Goal: Task Accomplishment & Management: Manage account settings

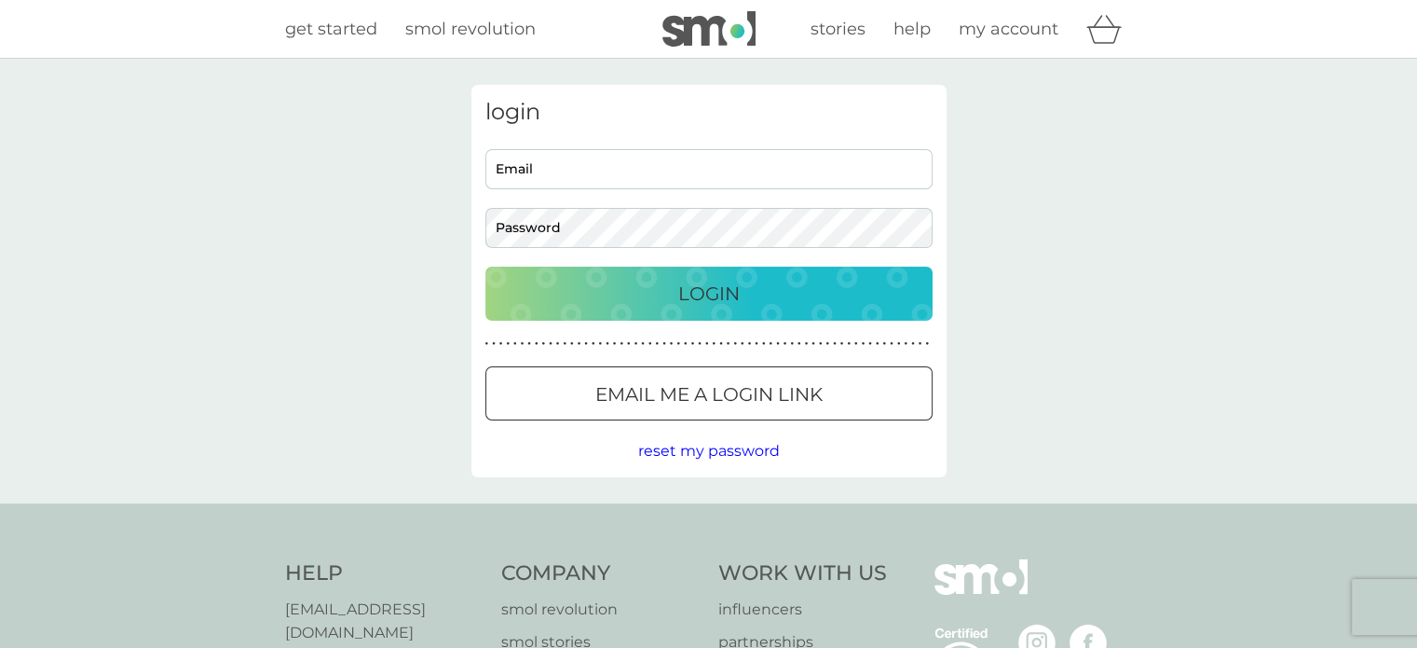
click at [537, 160] on input "Email" at bounding box center [708, 169] width 447 height 40
type input "c.mworton@hotmail.co.uk"
click at [565, 197] on div "c.mworton@hotmail.co.uk Email Password" at bounding box center [708, 198] width 461 height 99
click at [635, 279] on div "Login" at bounding box center [709, 294] width 410 height 30
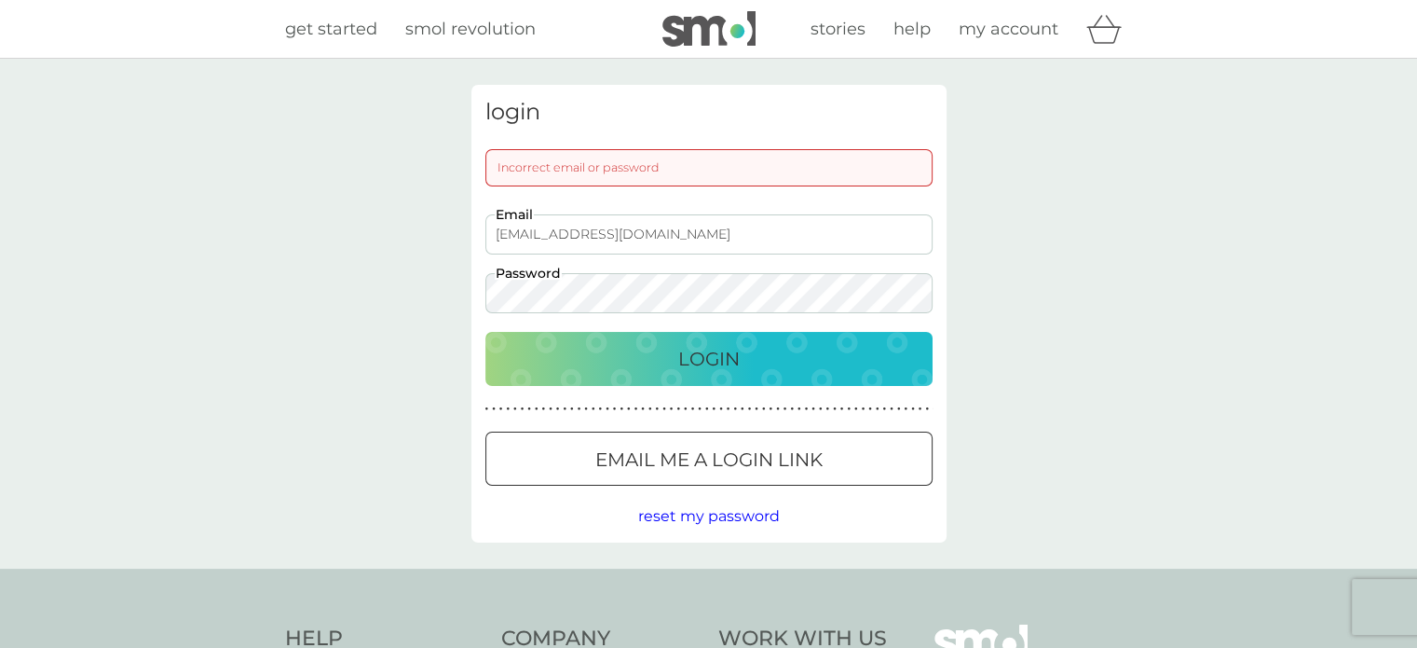
click at [635, 356] on div "Login" at bounding box center [709, 359] width 410 height 30
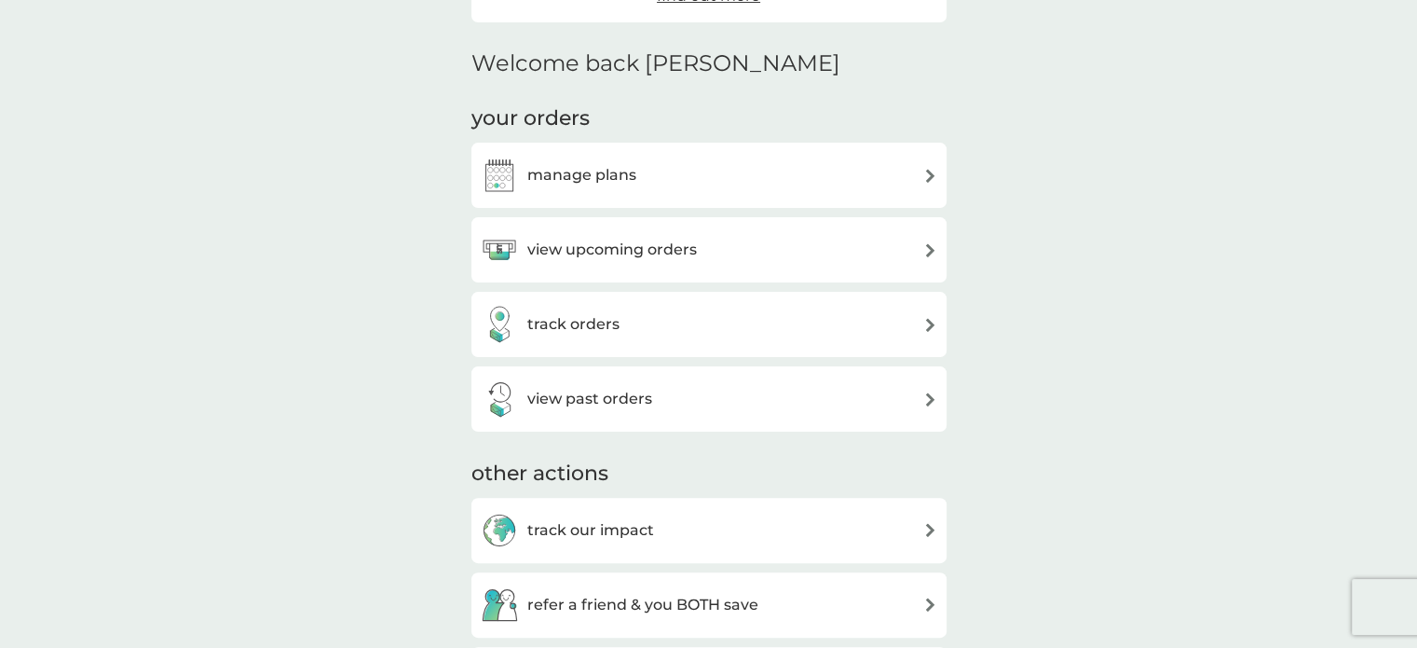
scroll to position [479, 0]
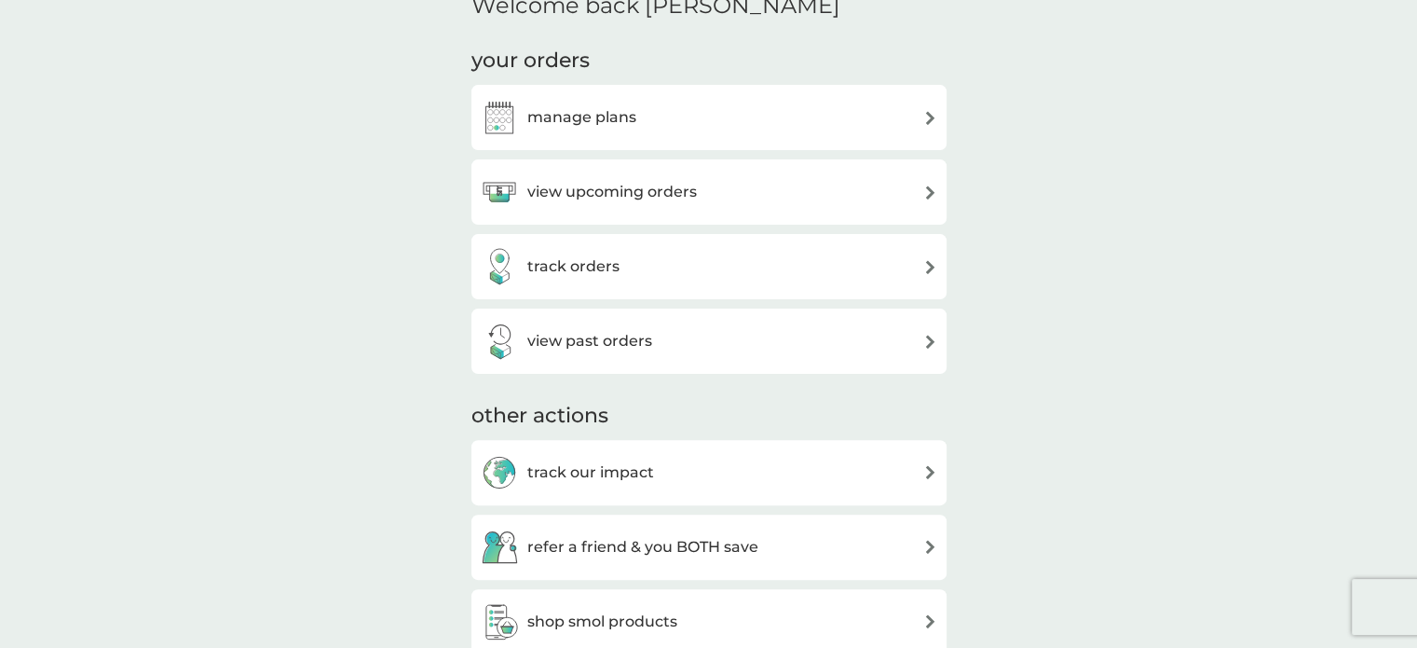
click at [918, 186] on div "view upcoming orders" at bounding box center [709, 191] width 457 height 37
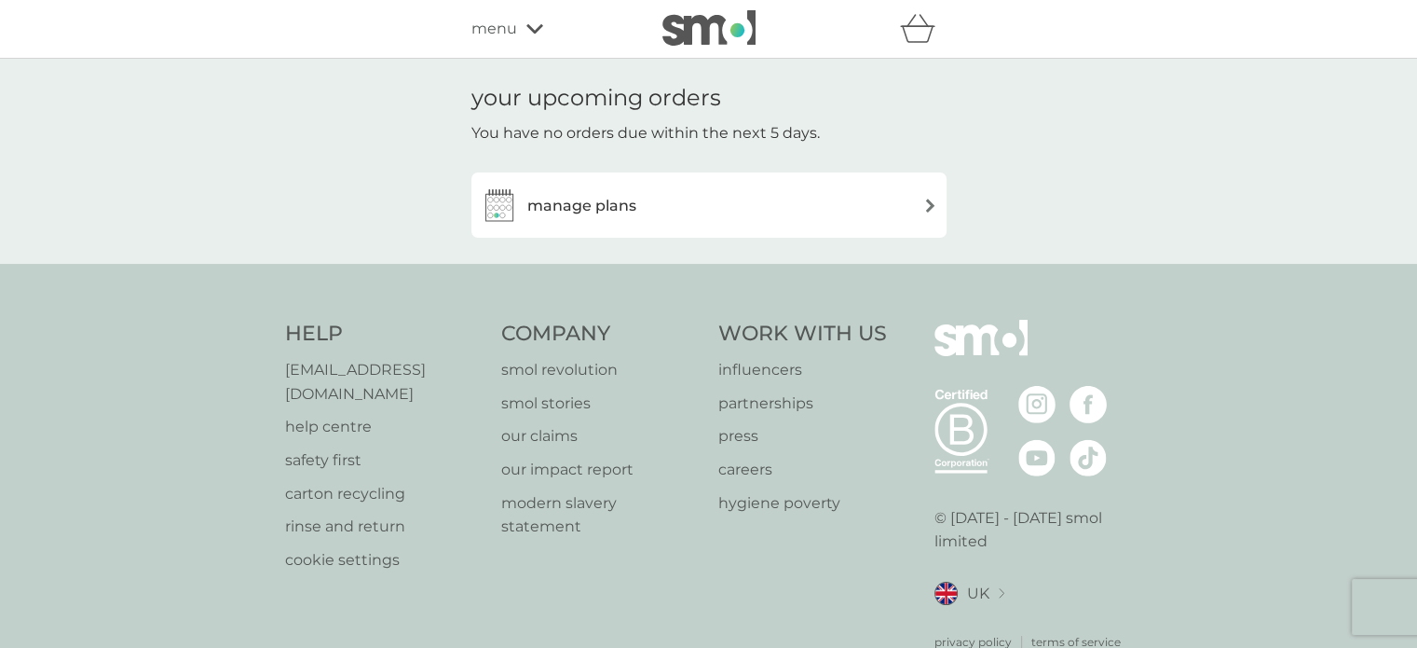
click at [928, 200] on img at bounding box center [930, 205] width 14 height 14
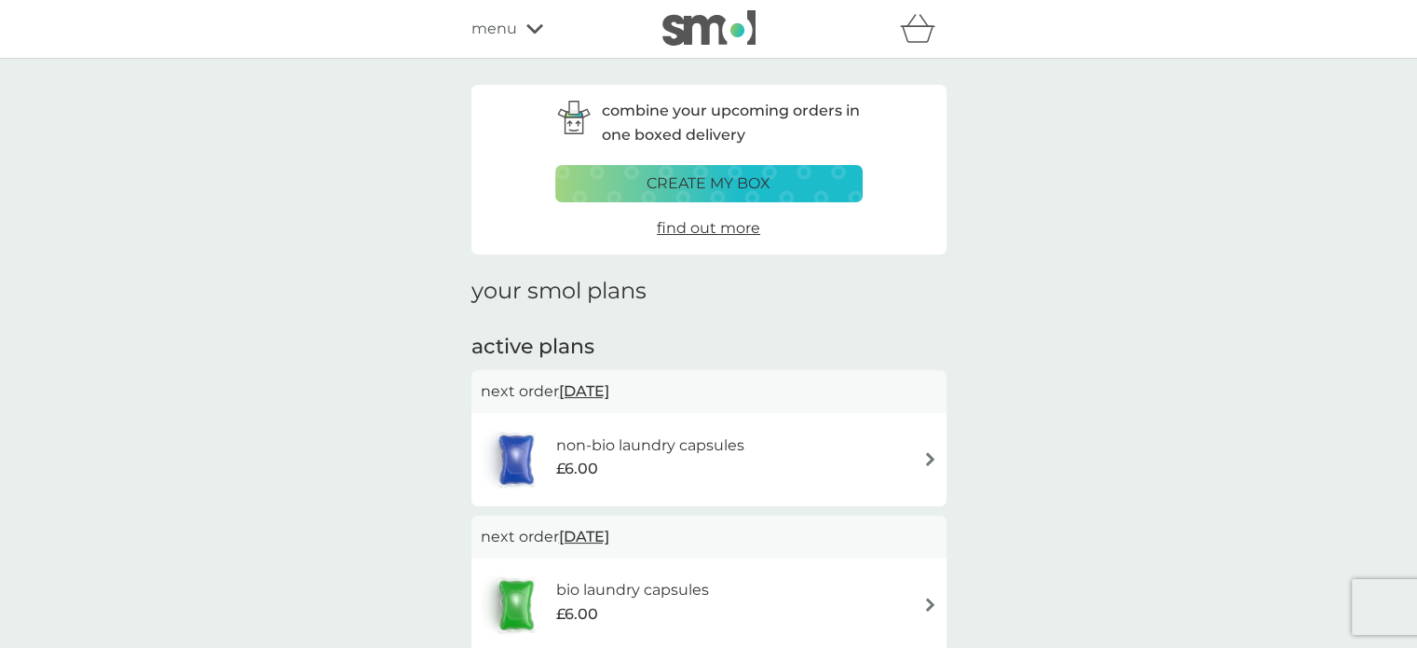
drag, startPoint x: 928, startPoint y: 200, endPoint x: 928, endPoint y: 172, distance: 28.0
click at [928, 172] on div "combine your upcoming orders in one boxed delivery create my box find out more" at bounding box center [708, 170] width 475 height 170
click at [928, 457] on img at bounding box center [930, 459] width 14 height 14
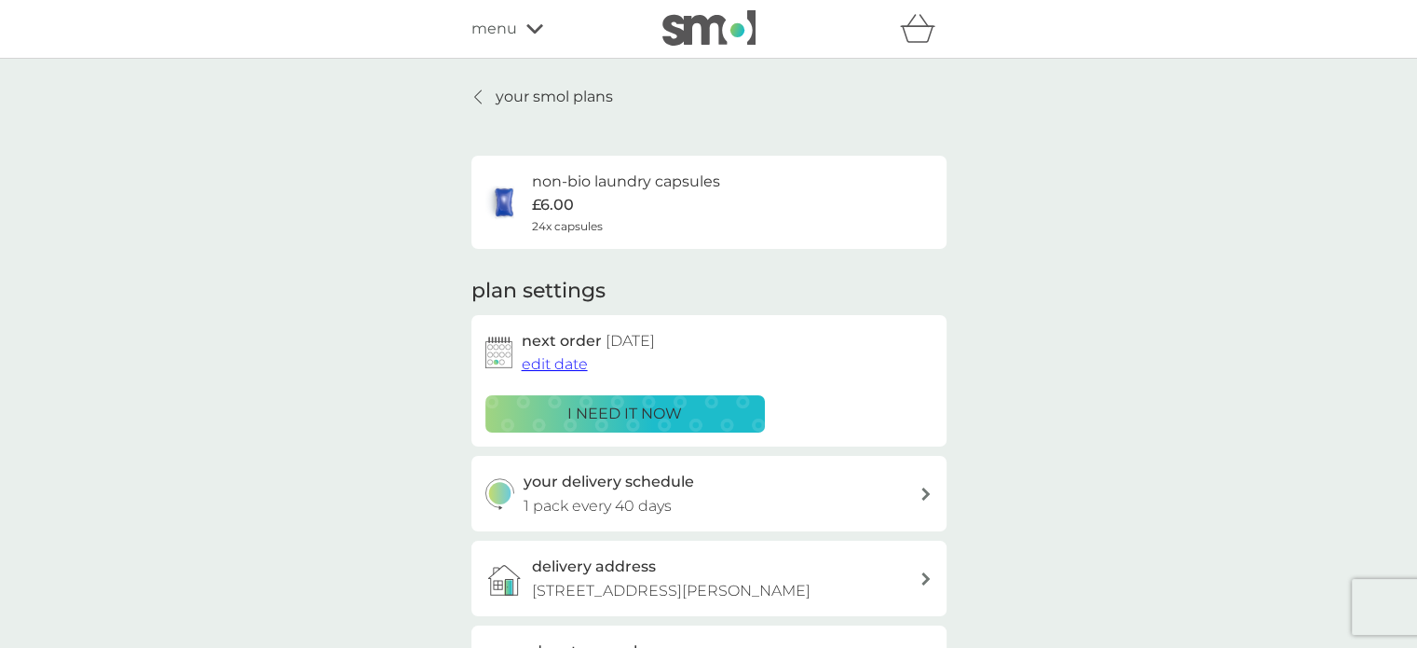
click at [618, 413] on p "i need it now" at bounding box center [624, 414] width 115 height 24
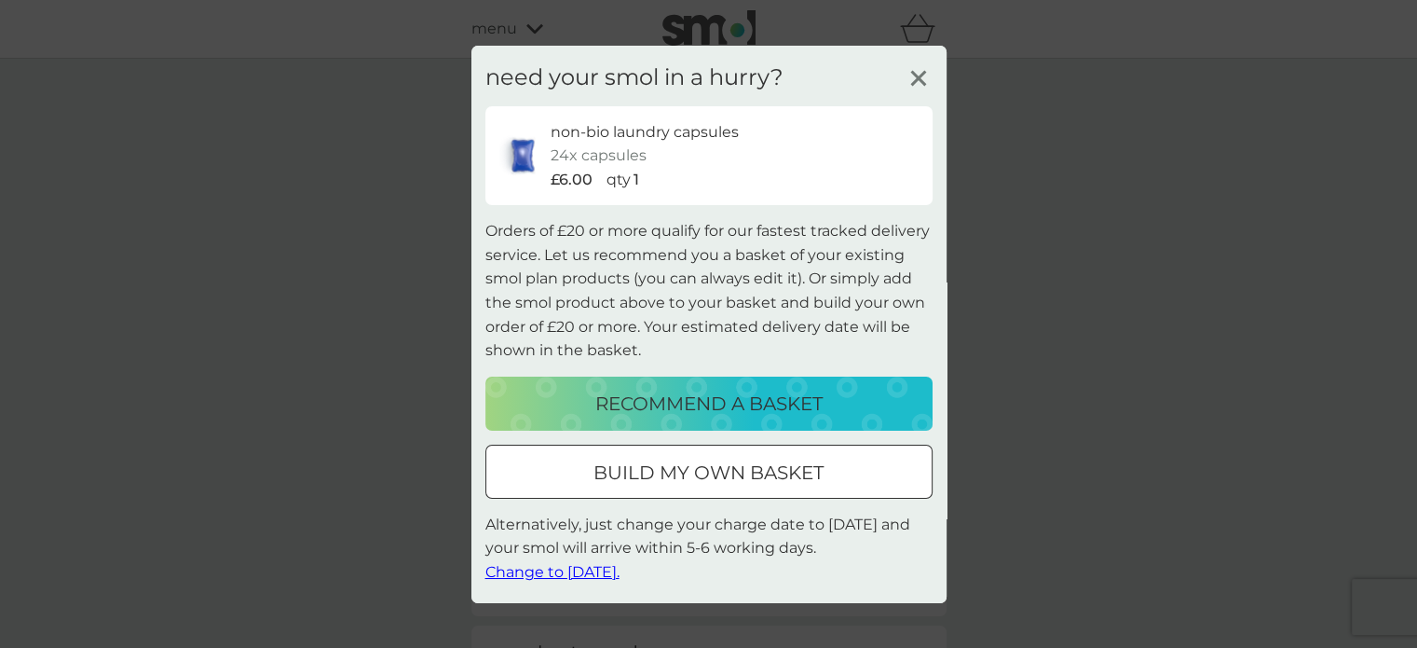
click at [588, 571] on span "Change to [DATE]." at bounding box center [552, 572] width 134 height 18
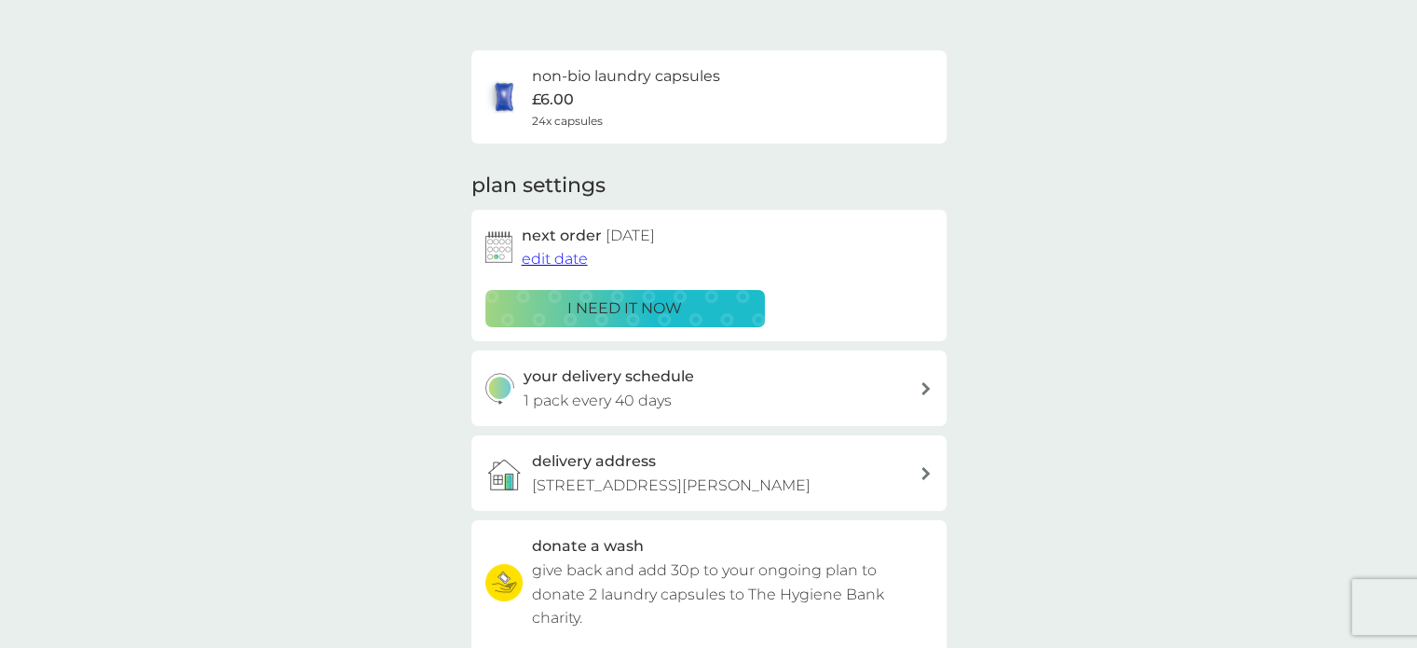
scroll to position [102, 0]
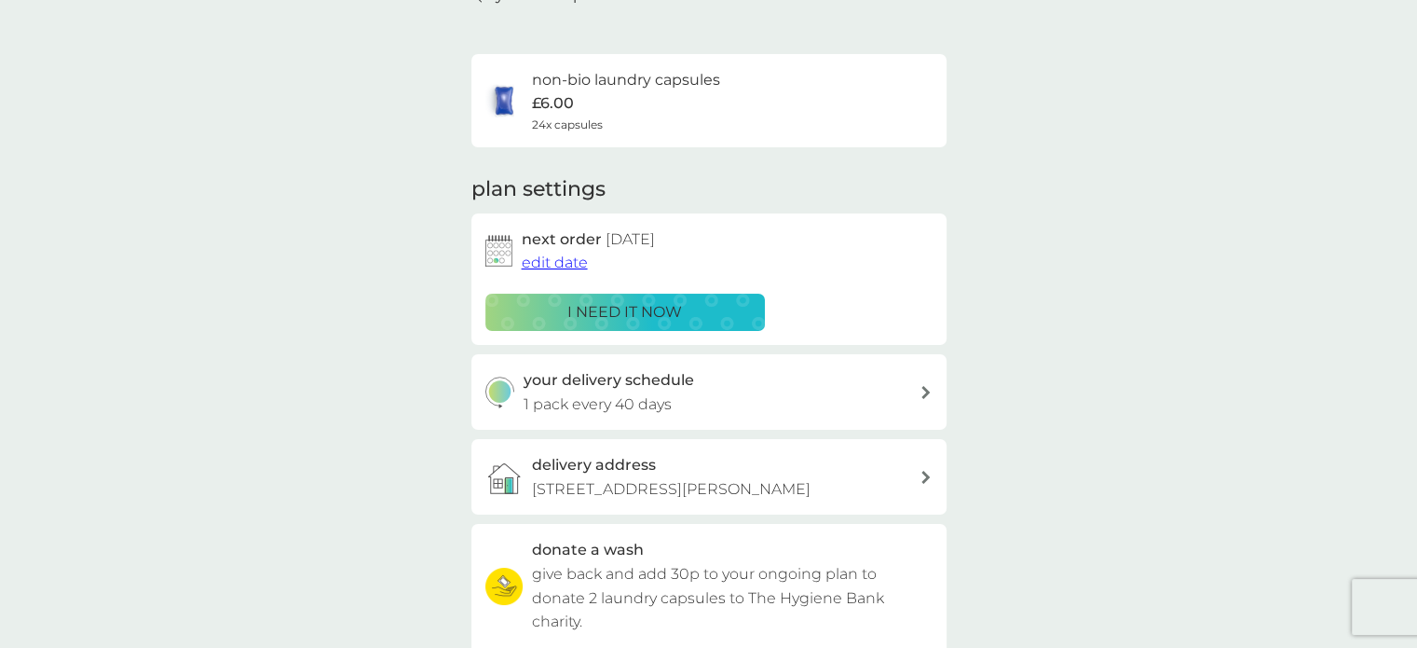
click at [540, 258] on span "edit date" at bounding box center [555, 262] width 66 height 18
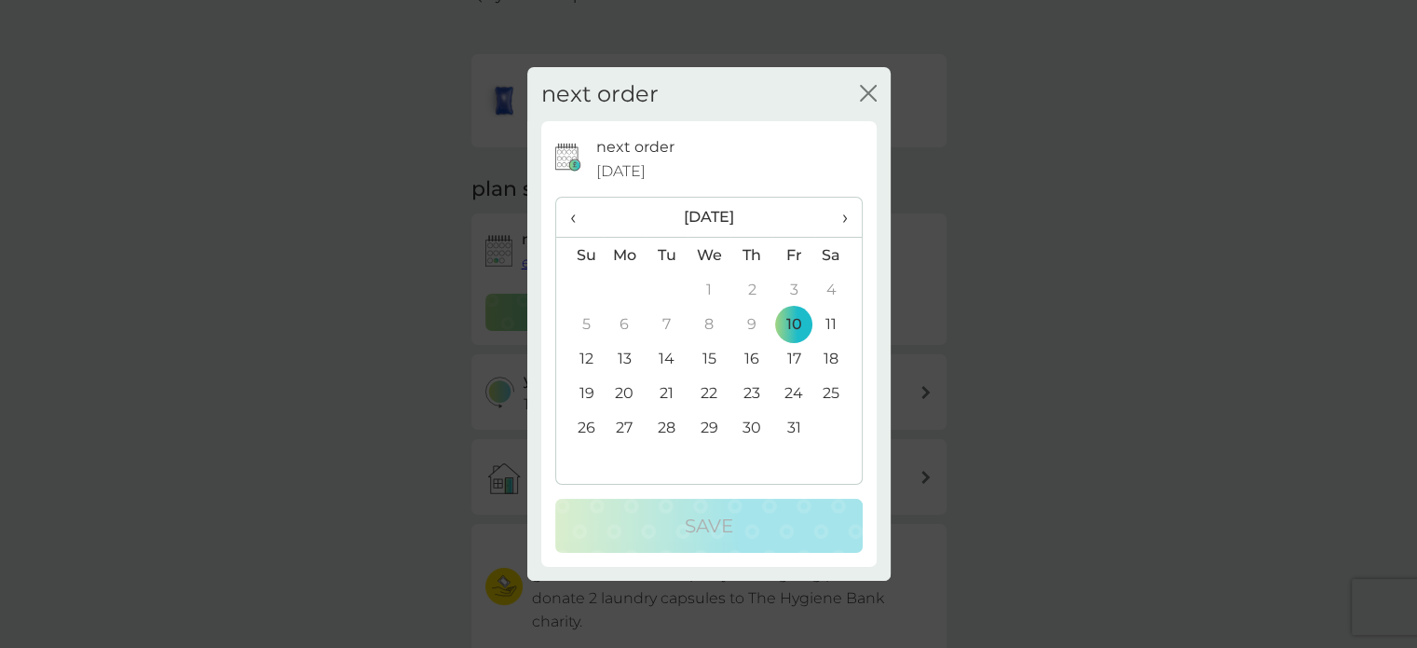
drag, startPoint x: 540, startPoint y: 258, endPoint x: 551, endPoint y: 321, distance: 63.3
click at [551, 321] on div "next order [DATE] ‹ [DATE] › Su Mo Tu We Th Fr Sa 28 29 30 1 2 3 4 5 6 7 8 9 10…" at bounding box center [708, 343] width 335 height 445
click at [863, 89] on icon "close" at bounding box center [864, 93] width 7 height 15
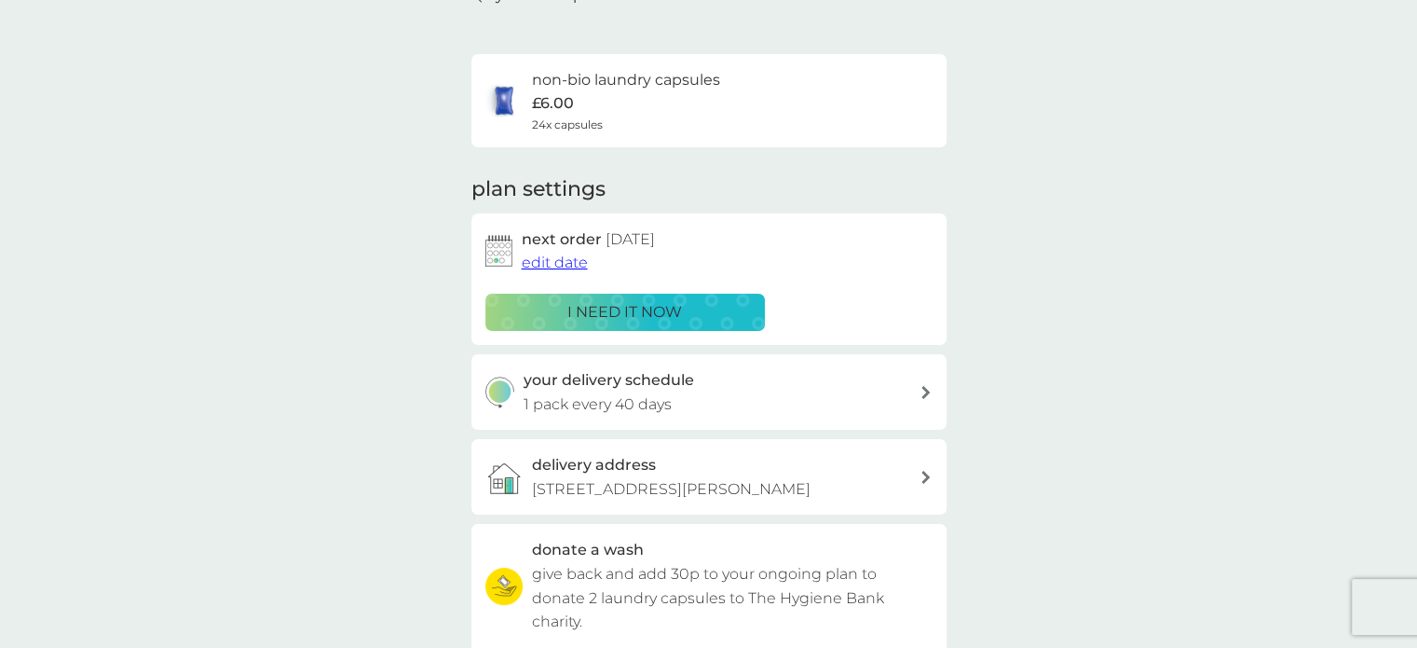
drag, startPoint x: 863, startPoint y: 89, endPoint x: 799, endPoint y: 105, distance: 65.5
click at [799, 105] on div "non-bio laundry capsules £6.00 24x capsules" at bounding box center [708, 100] width 447 height 65
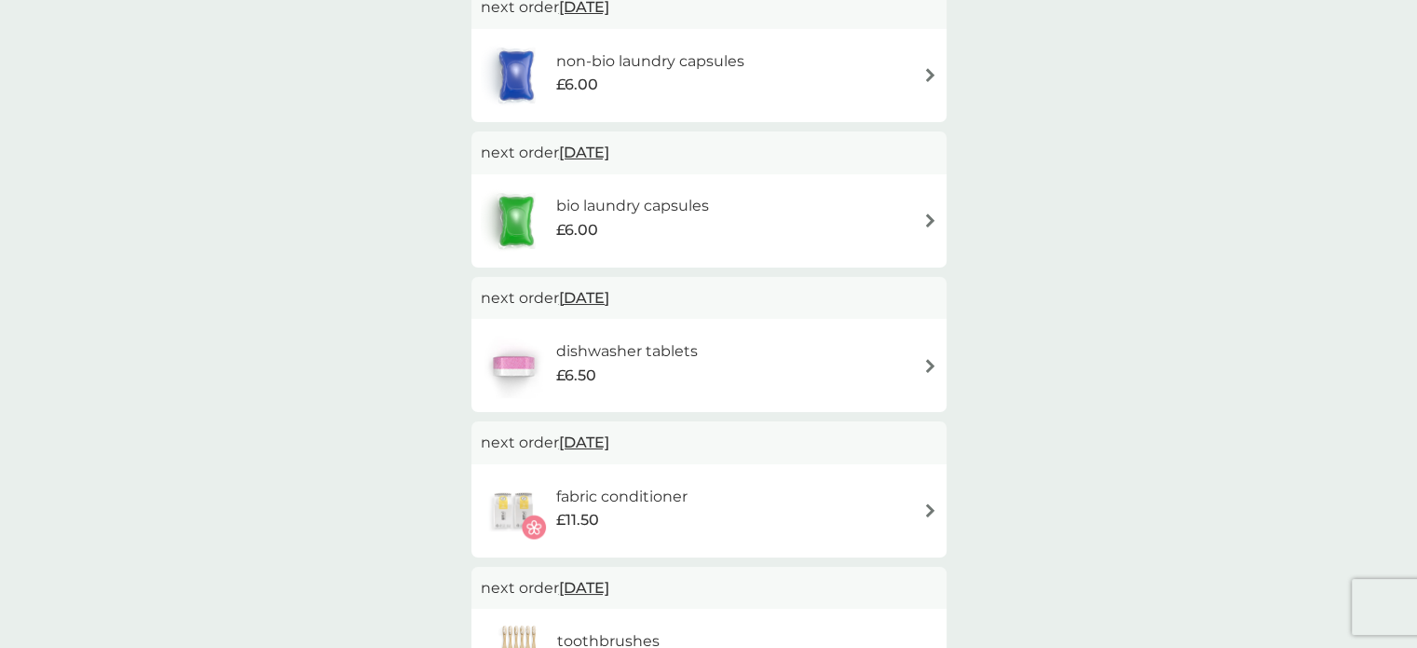
scroll to position [376, 0]
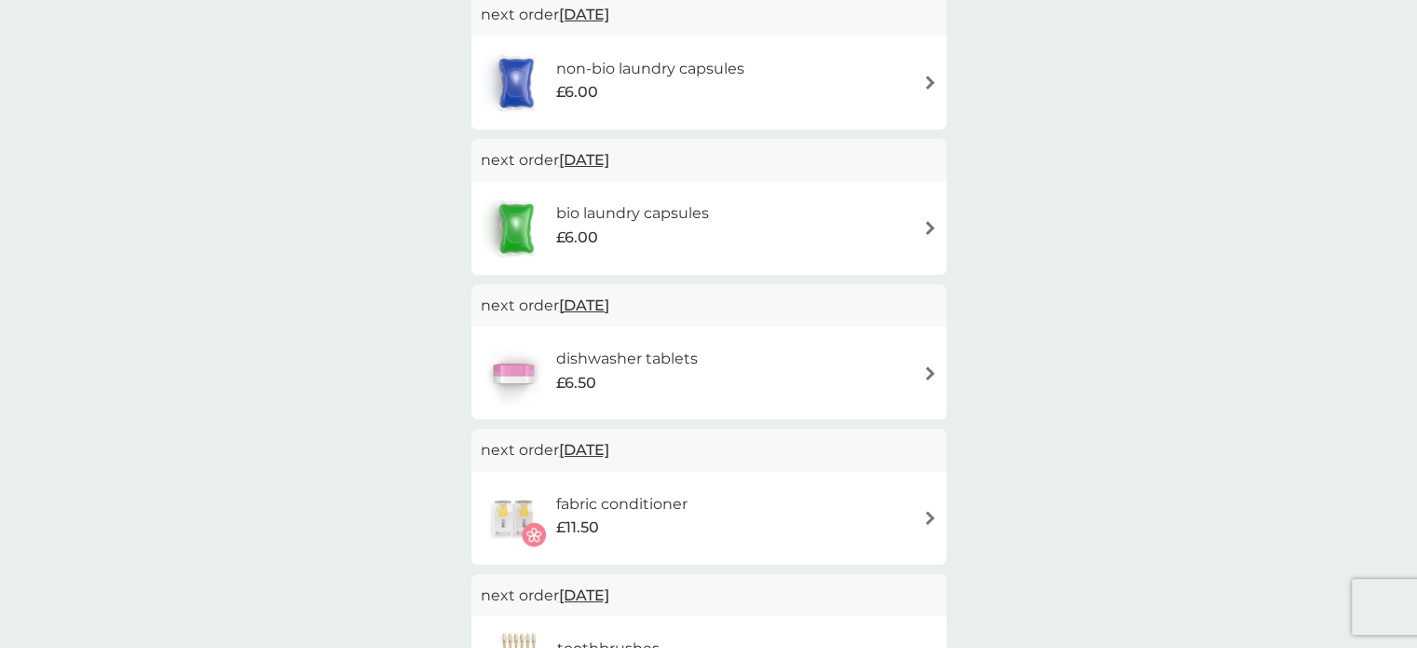
click at [928, 368] on img at bounding box center [930, 373] width 14 height 14
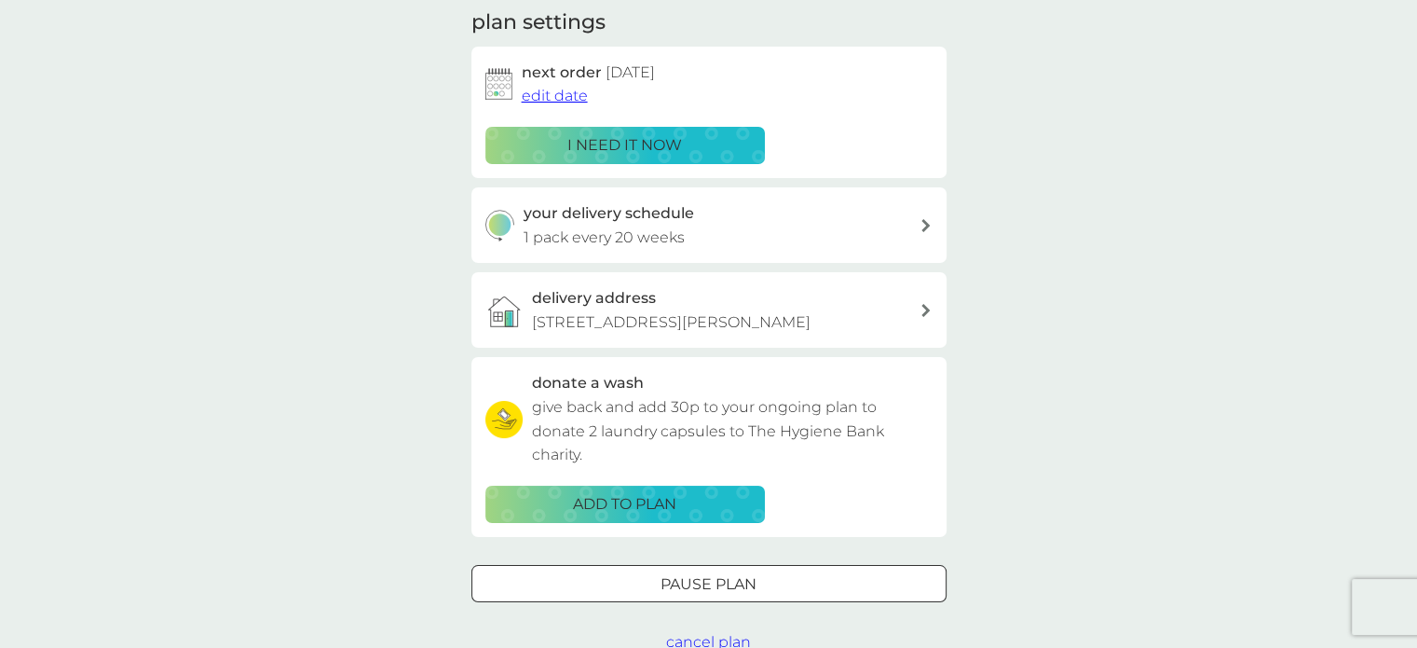
scroll to position [261, 0]
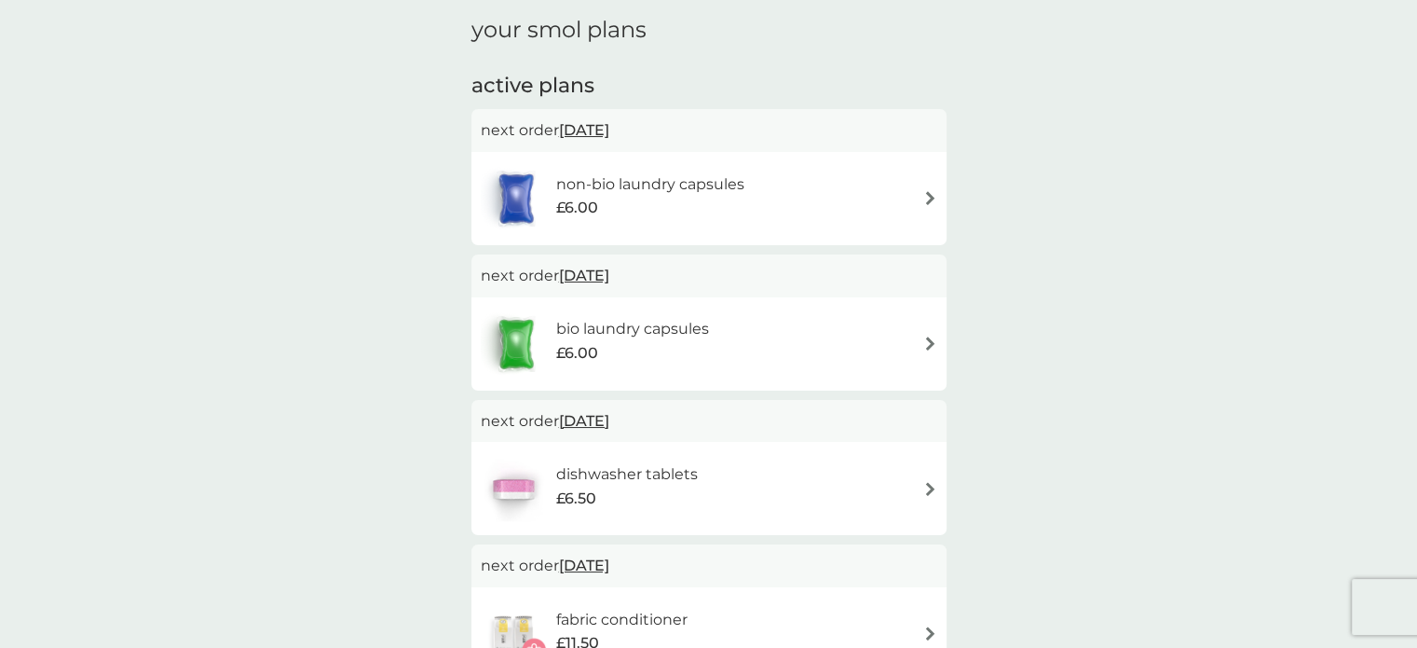
scroll to position [376, 0]
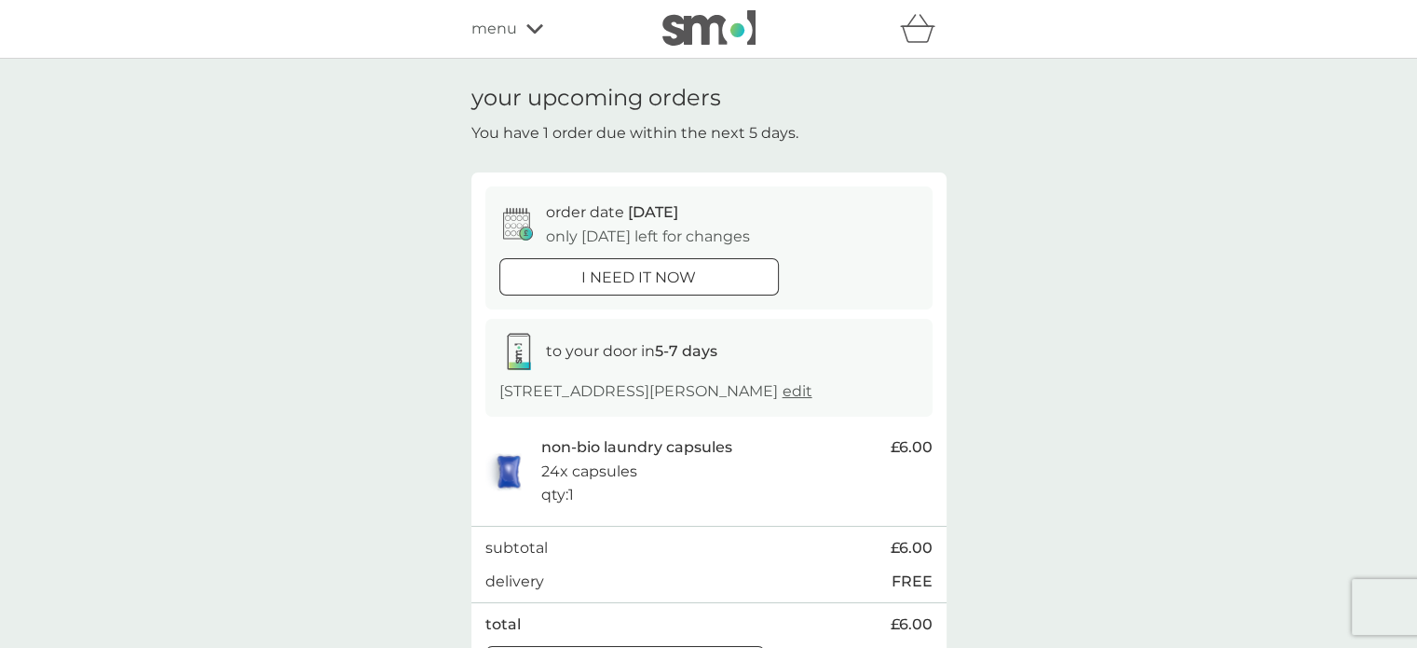
click at [590, 275] on p "i need it now" at bounding box center [638, 278] width 115 height 24
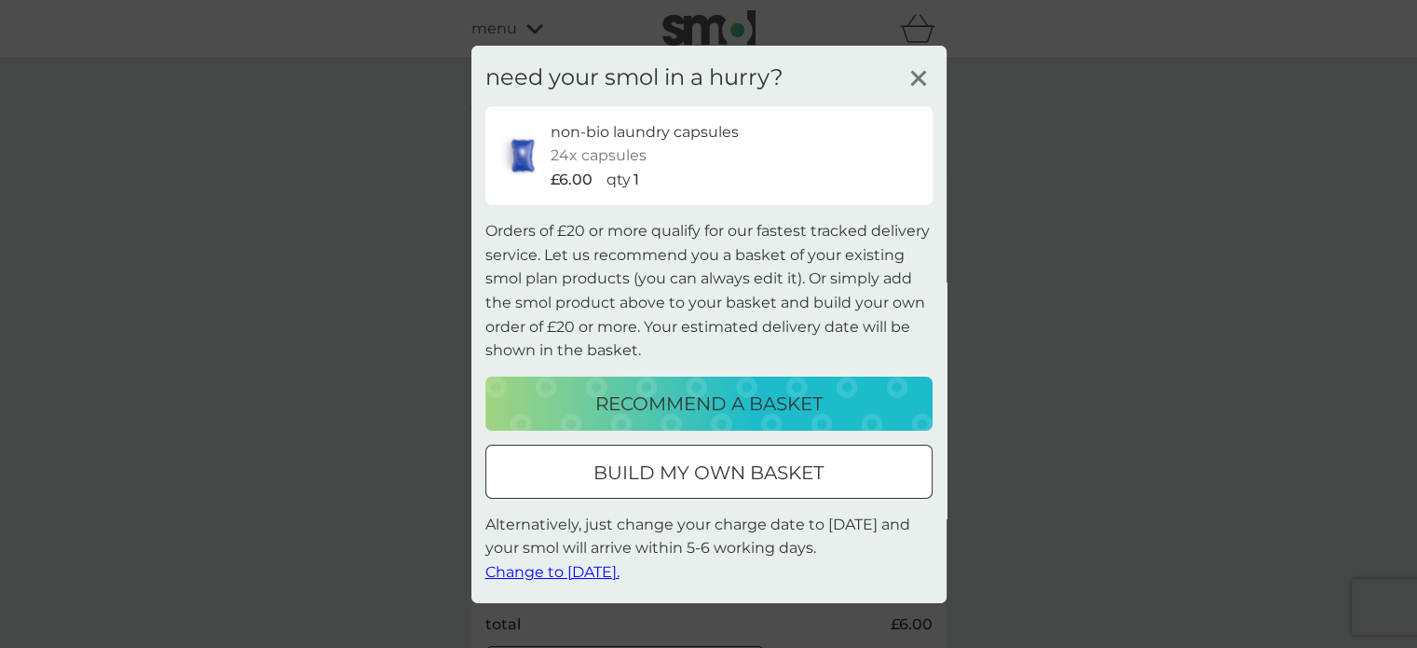
click at [916, 77] on line at bounding box center [918, 78] width 14 height 14
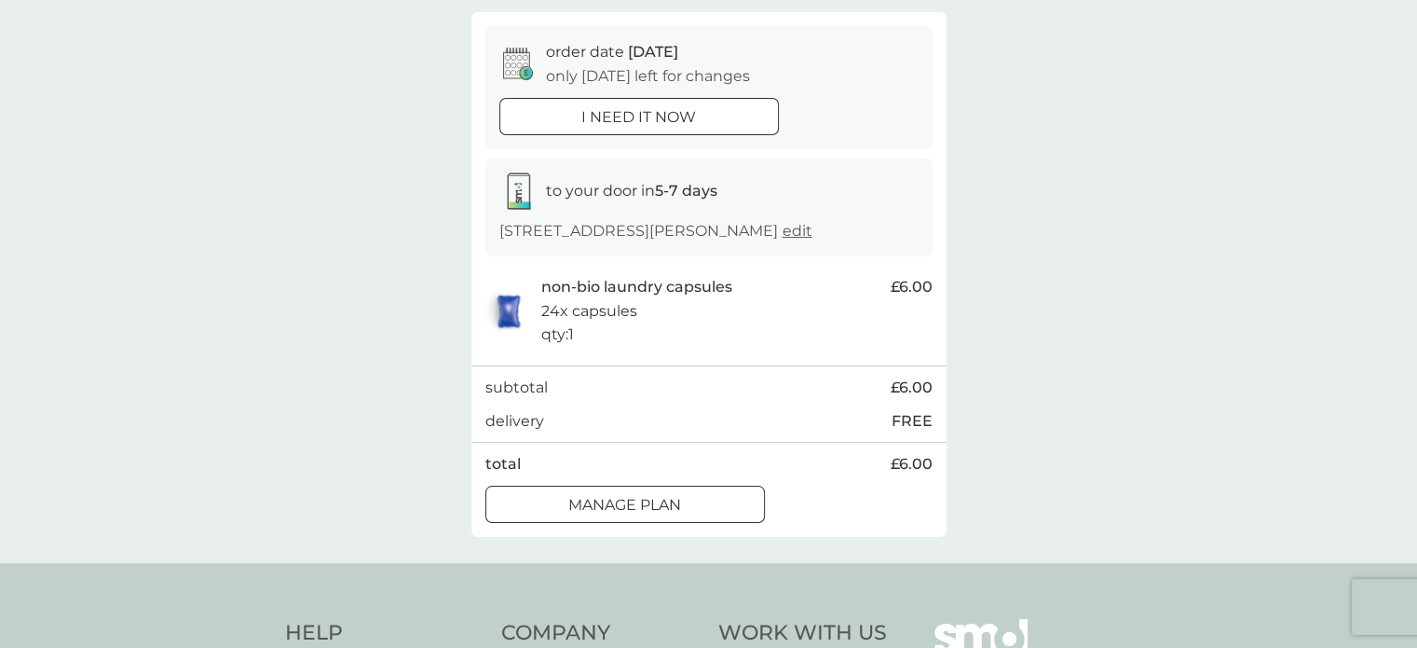
scroll to position [154, 0]
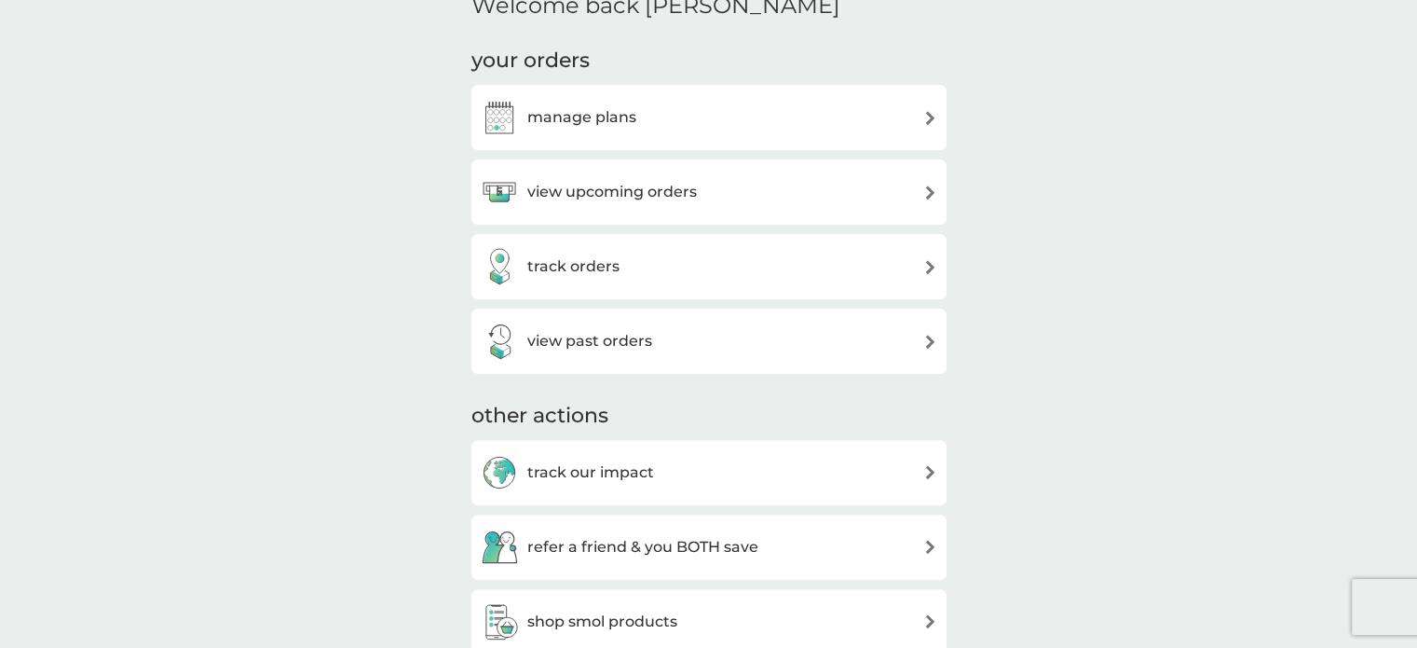
scroll to position [463, 0]
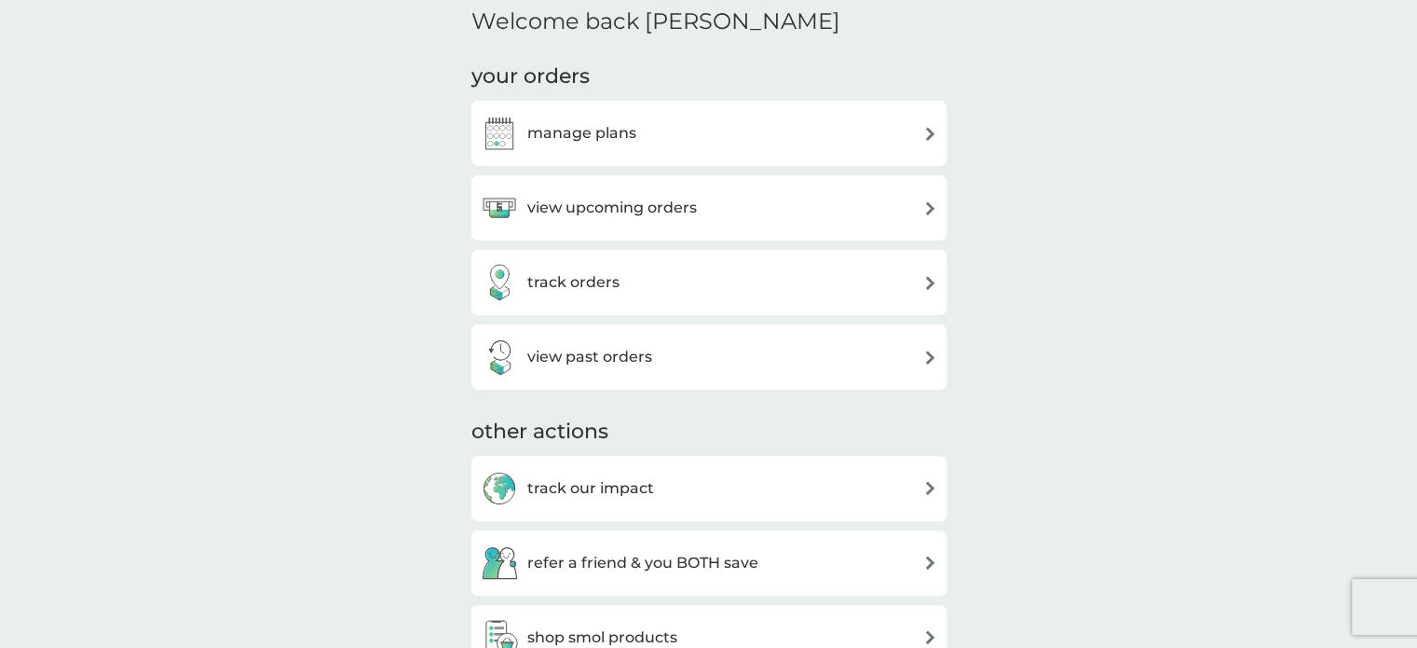
click at [928, 204] on img at bounding box center [930, 208] width 14 height 14
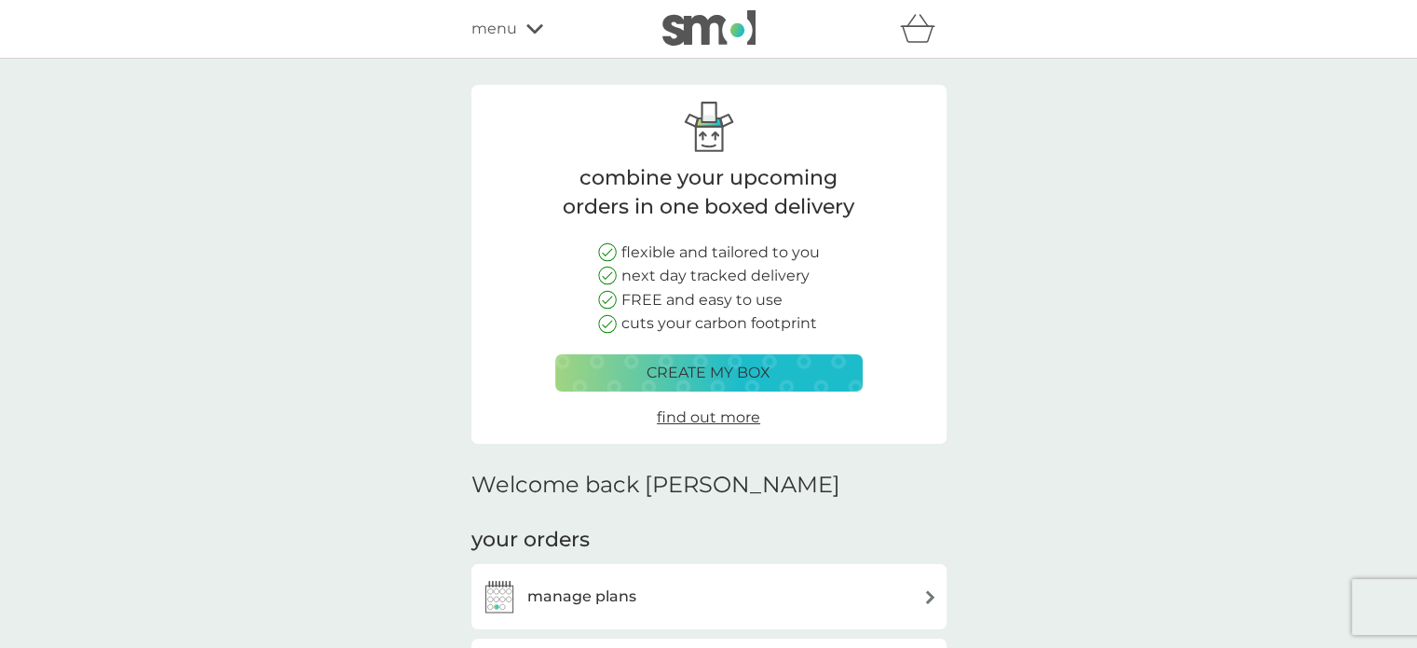
scroll to position [463, 0]
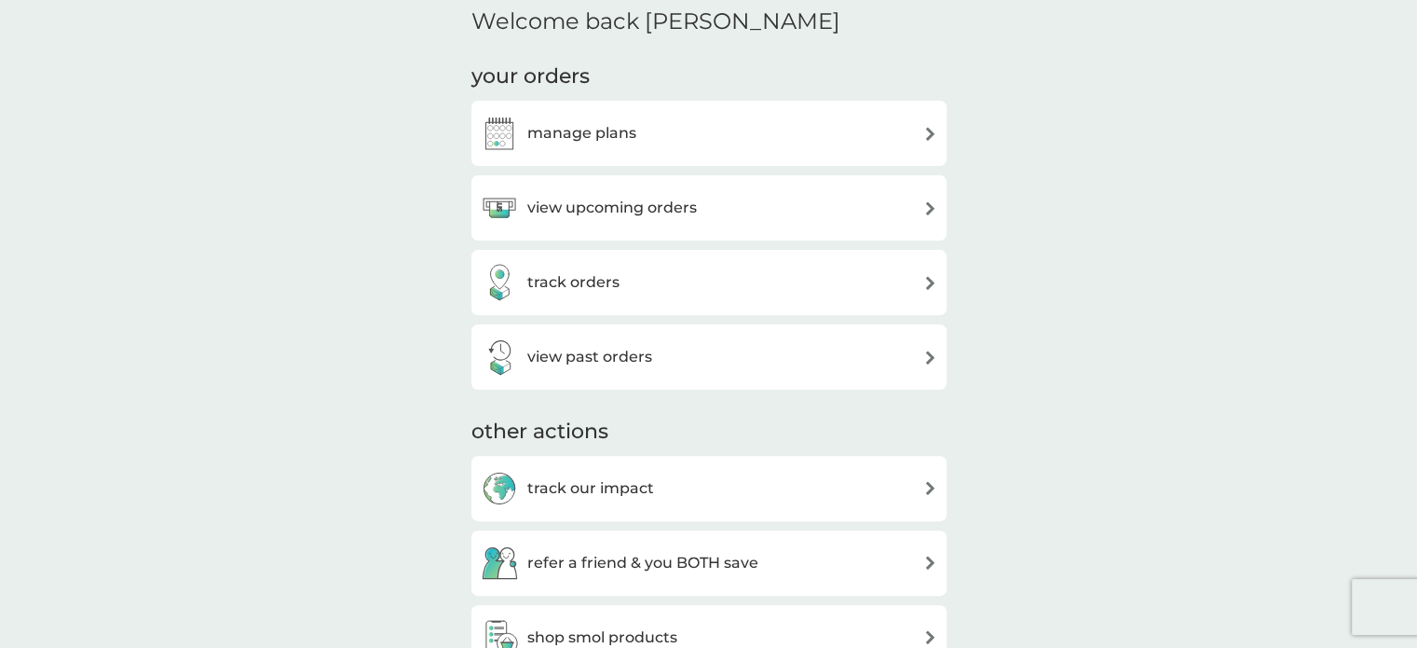
click at [926, 127] on img at bounding box center [930, 134] width 14 height 14
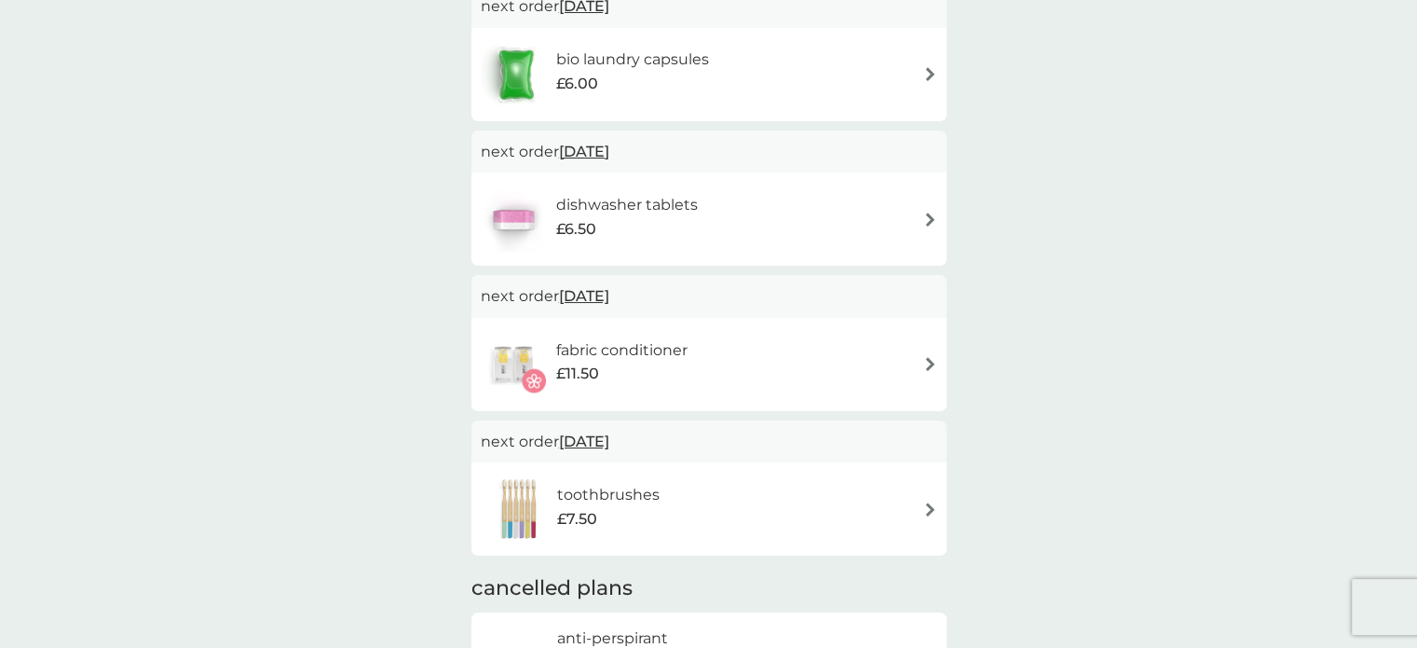
scroll to position [555, 0]
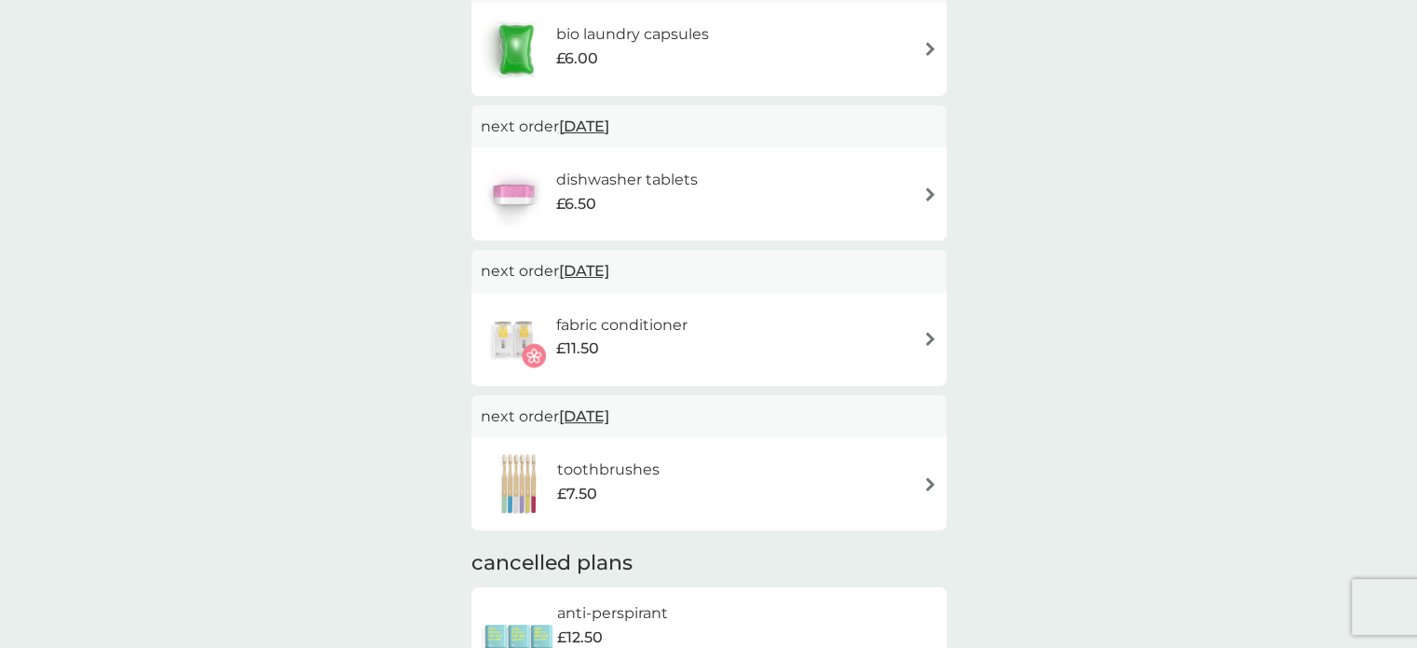
click at [930, 335] on img at bounding box center [930, 339] width 14 height 14
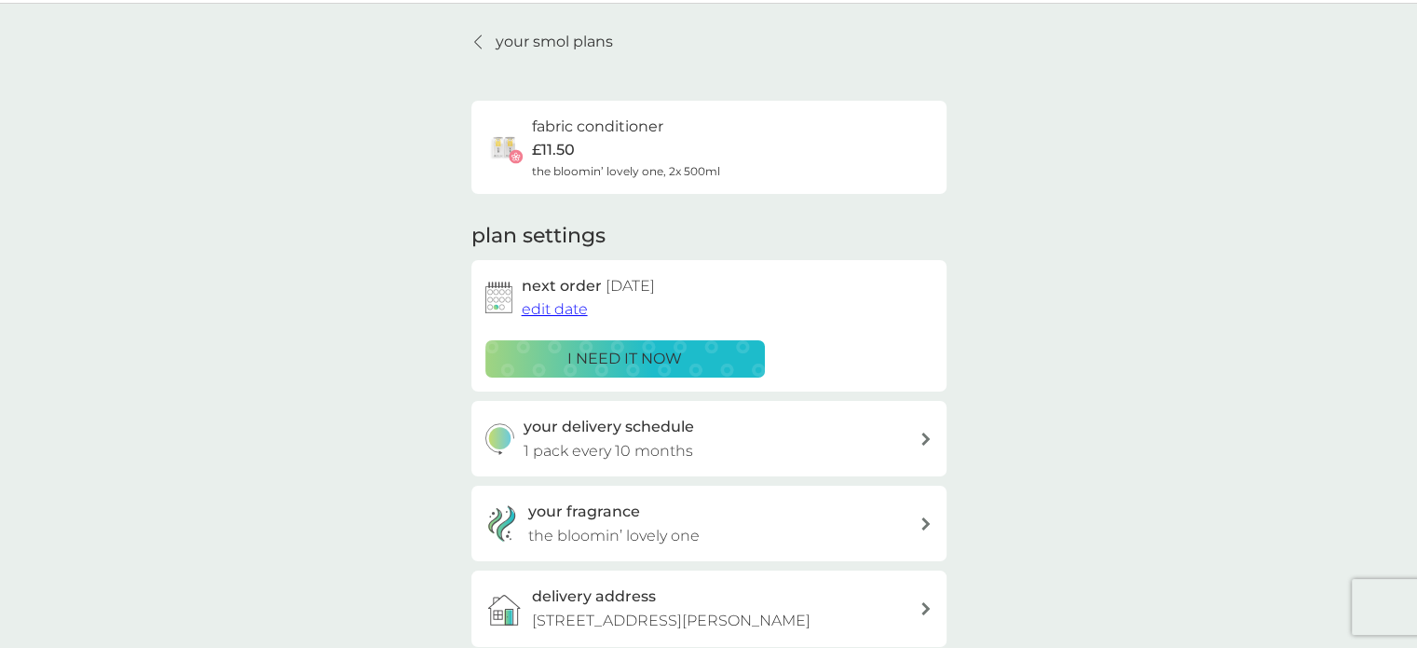
scroll to position [141, 0]
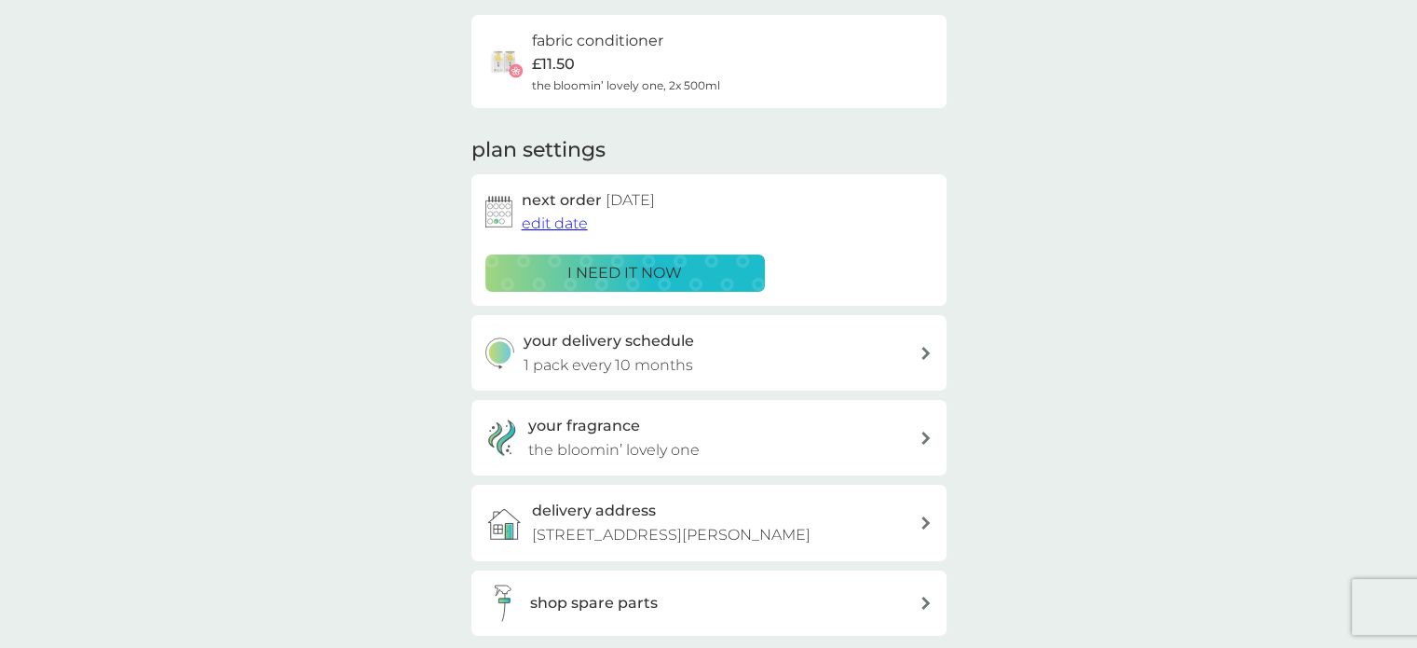
click at [567, 225] on span "edit date" at bounding box center [555, 223] width 66 height 18
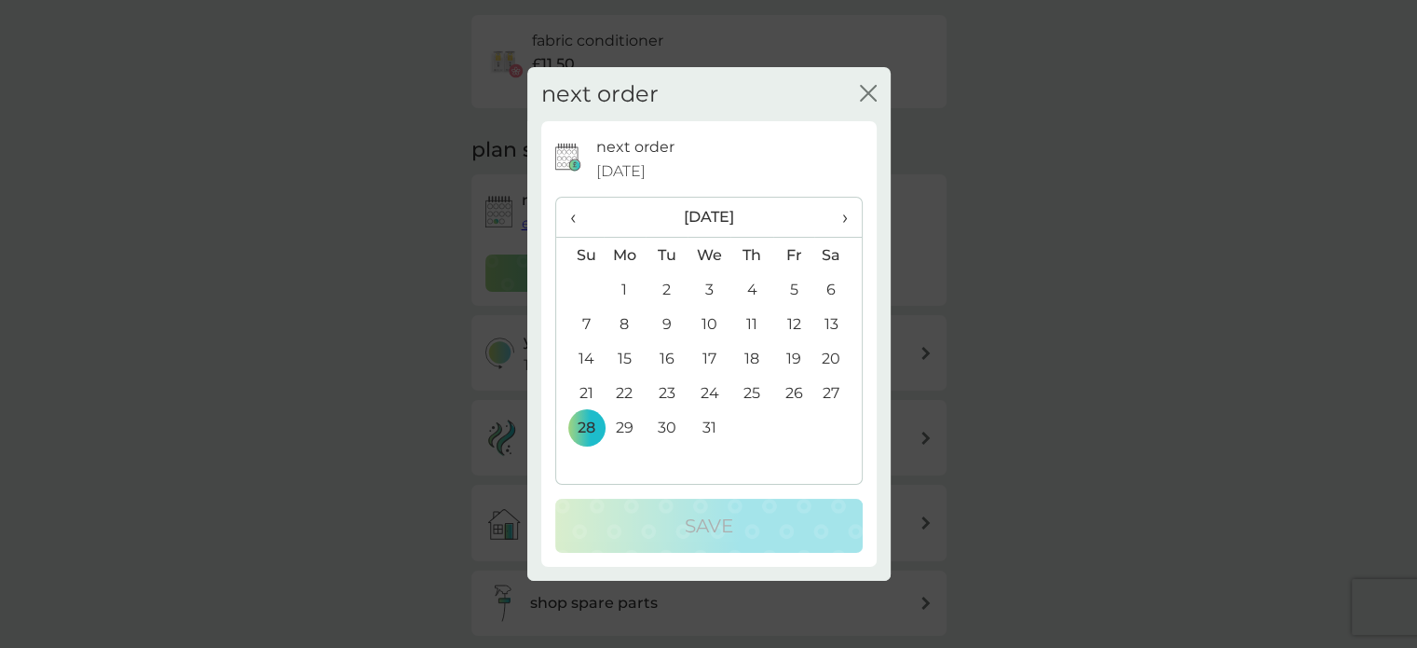
click at [572, 220] on span "‹" at bounding box center [580, 217] width 20 height 39
click at [790, 320] on td "10" at bounding box center [793, 324] width 42 height 34
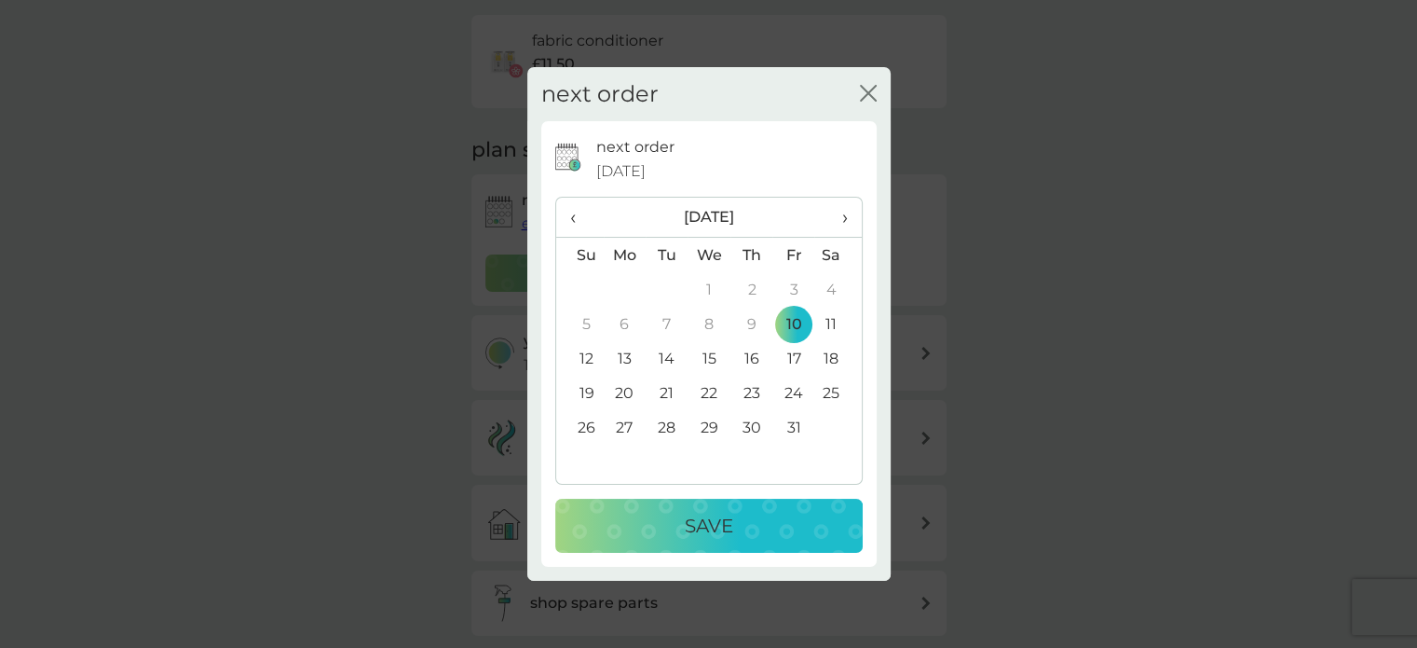
click at [712, 527] on p "Save" at bounding box center [709, 526] width 48 height 30
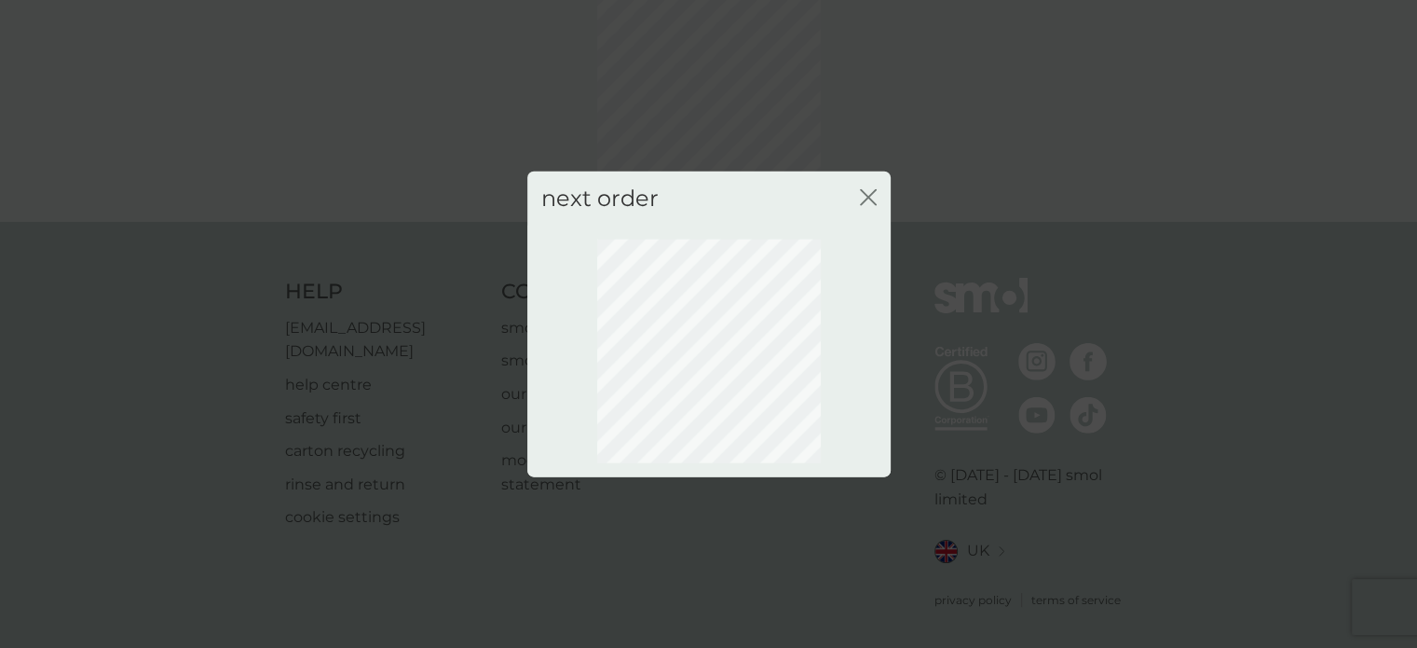
scroll to position [133, 0]
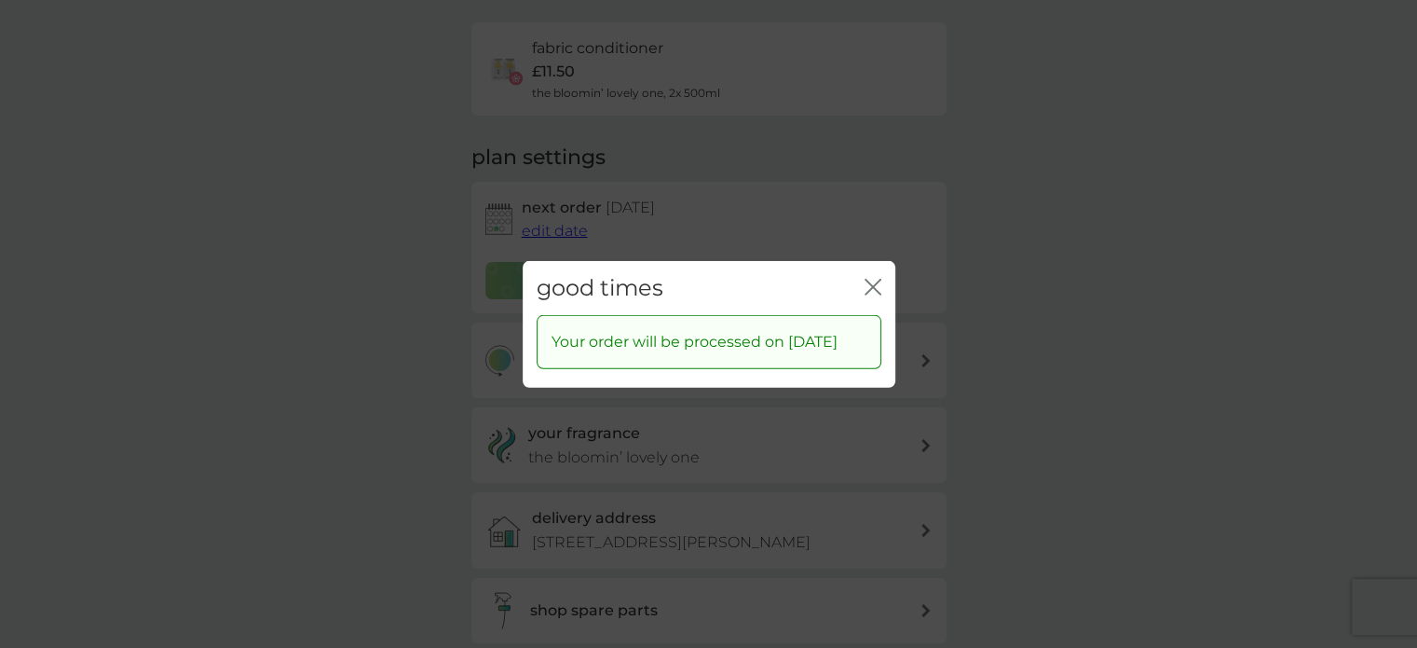
click at [861, 266] on div "good times close" at bounding box center [709, 287] width 373 height 55
click at [868, 279] on icon "close" at bounding box center [869, 286] width 7 height 15
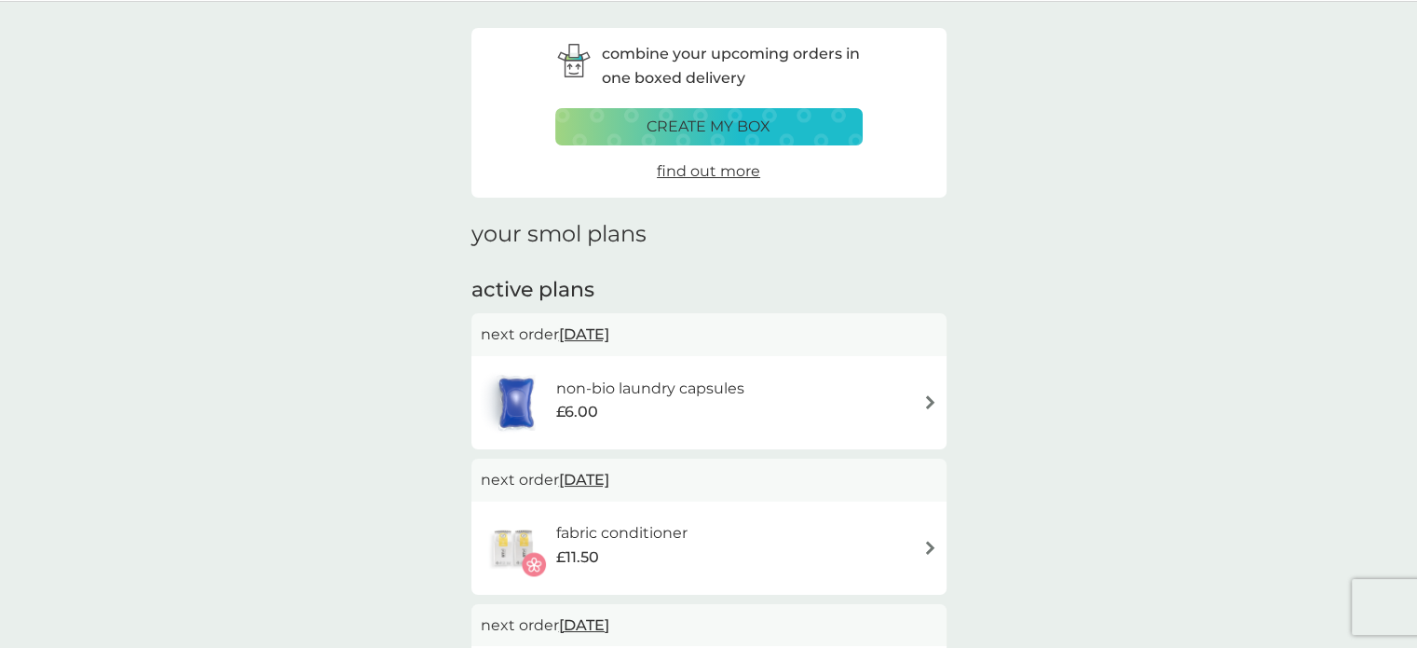
scroll to position [48, 0]
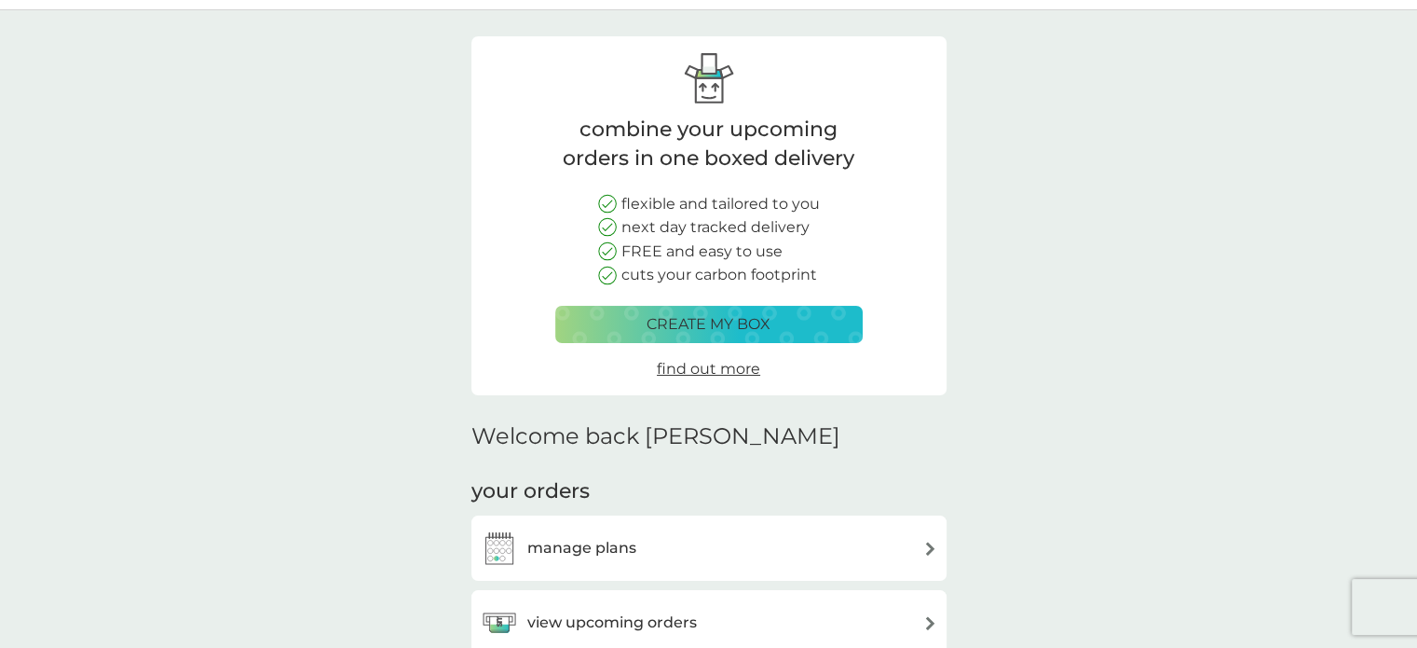
scroll to position [463, 0]
